Goal: Task Accomplishment & Management: Manage account settings

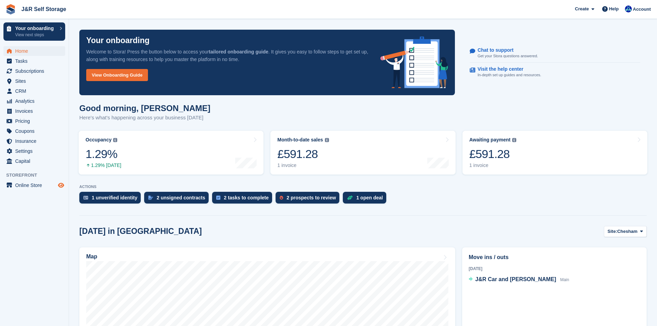
click at [57, 184] on span "Preview store" at bounding box center [61, 185] width 8 height 8
click at [24, 92] on span "CRM" at bounding box center [35, 91] width 41 height 10
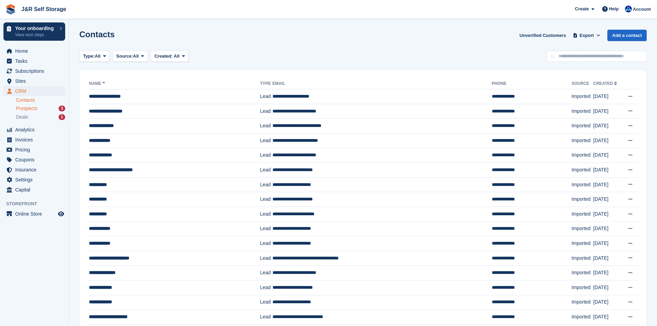
click at [24, 109] on span "Prospects" at bounding box center [26, 108] width 21 height 7
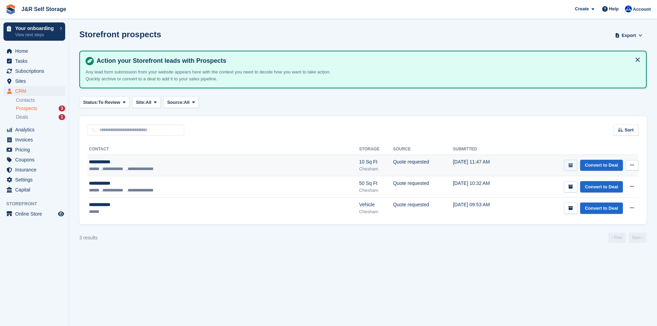
click at [572, 164] on icon "submit" at bounding box center [570, 165] width 4 height 4
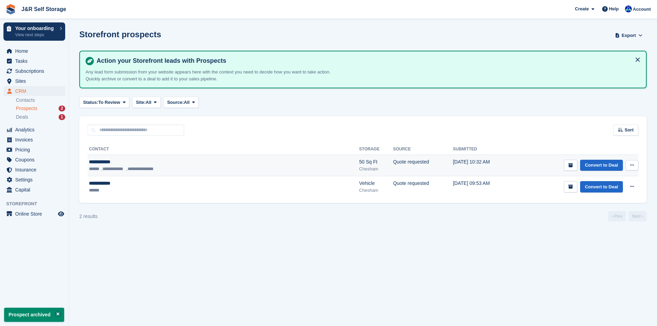
click at [631, 165] on icon at bounding box center [632, 165] width 4 height 4
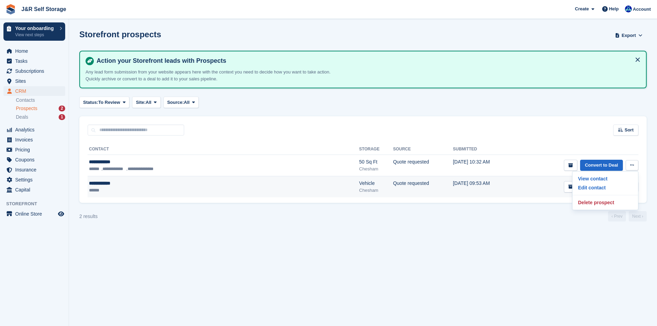
click at [514, 189] on td "Convert to Deal View contact Edit contact Delete prospect" at bounding box center [576, 186] width 124 height 21
click at [634, 185] on button at bounding box center [631, 186] width 13 height 10
click at [592, 223] on p "Delete prospect" at bounding box center [605, 223] width 60 height 9
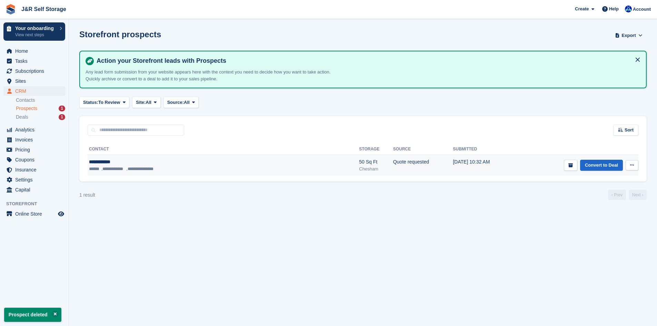
click at [192, 164] on div "**********" at bounding box center [170, 161] width 162 height 7
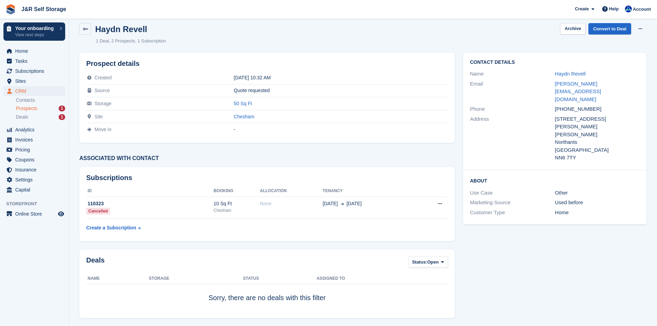
scroll to position [7, 0]
click at [27, 110] on span "Prospects" at bounding box center [26, 108] width 21 height 7
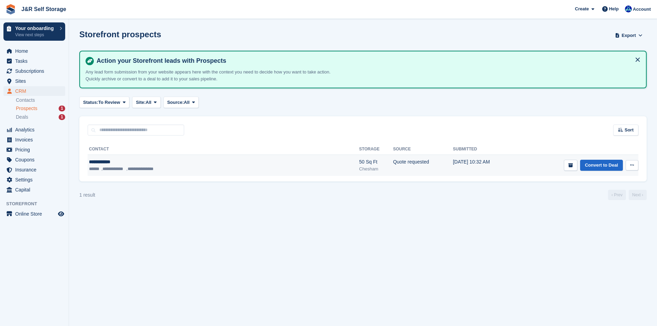
click at [632, 164] on icon at bounding box center [632, 165] width 4 height 4
click at [594, 203] on p "Delete prospect" at bounding box center [605, 202] width 60 height 9
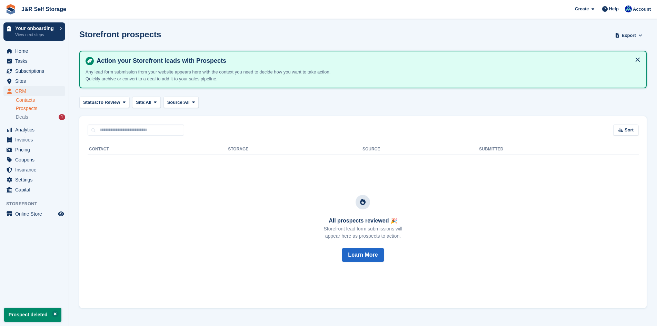
click at [29, 99] on link "Contacts" at bounding box center [40, 100] width 49 height 7
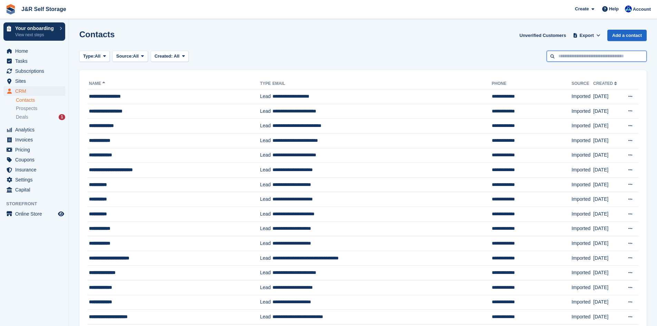
click at [565, 60] on input "text" at bounding box center [597, 56] width 100 height 11
type input "*****"
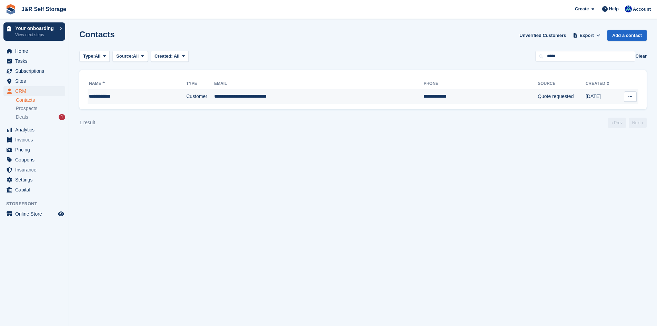
click at [139, 94] on div "**********" at bounding box center [125, 96] width 73 height 7
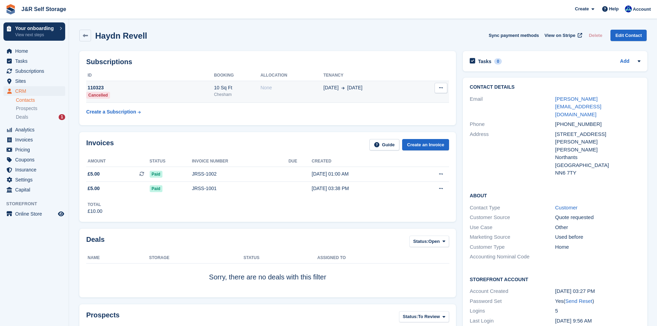
click at [143, 92] on td "110323 Cancelled" at bounding box center [150, 92] width 128 height 22
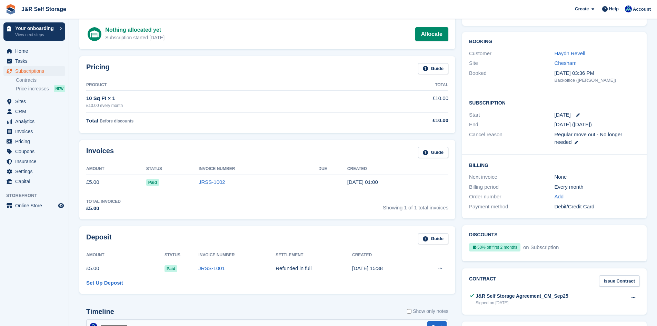
scroll to position [47, 0]
click at [440, 269] on icon at bounding box center [440, 267] width 4 height 4
click at [111, 281] on link "Set Up Deposit" at bounding box center [104, 283] width 37 height 8
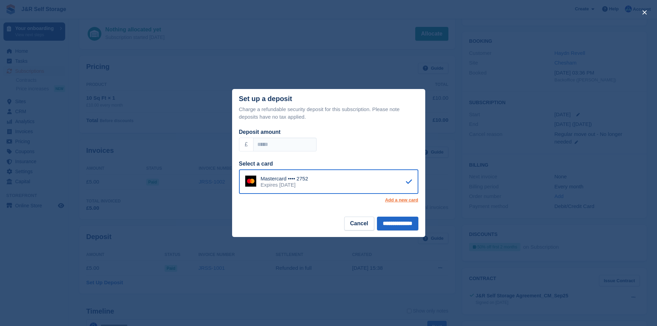
click at [395, 201] on link "Add a new card" at bounding box center [401, 200] width 33 height 6
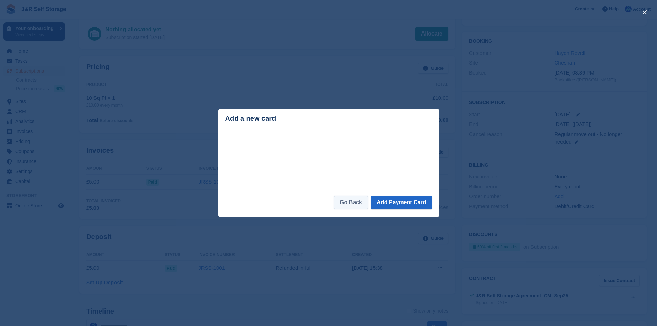
click at [362, 203] on link "Go Back" at bounding box center [351, 203] width 34 height 14
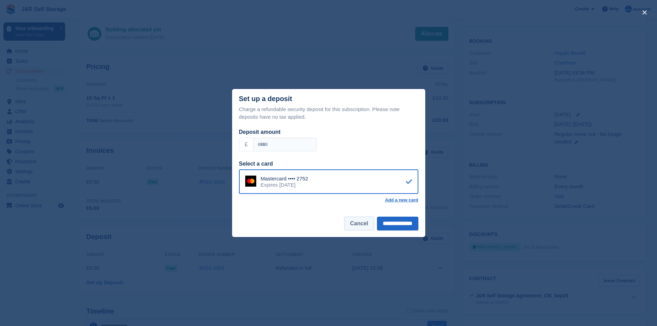
click at [349, 225] on button "Cancel" at bounding box center [359, 224] width 30 height 14
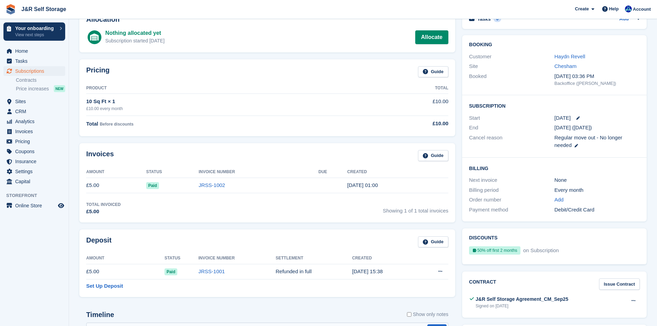
scroll to position [43, 0]
